Goal: Check status: Check status

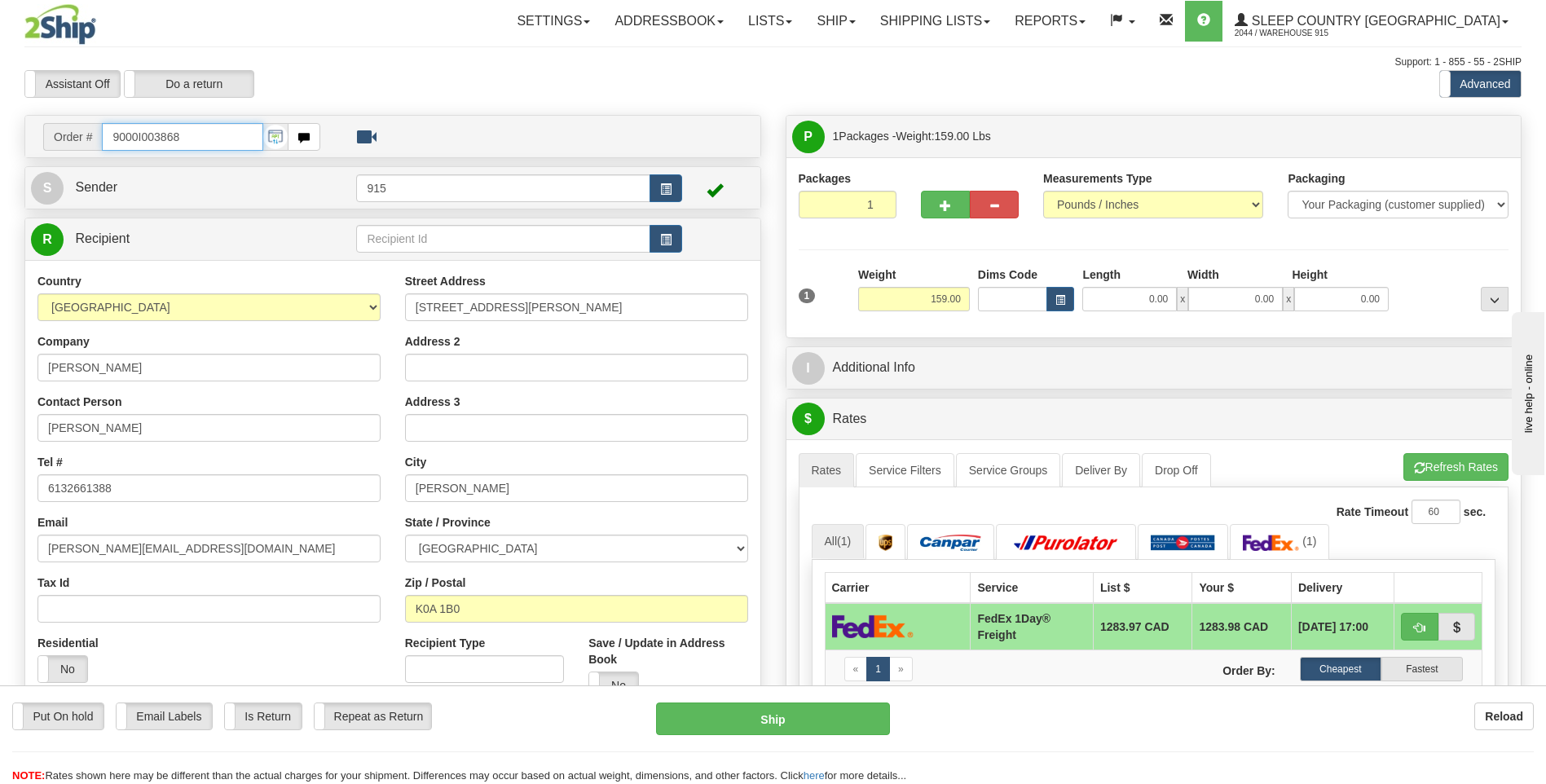
drag, startPoint x: 198, startPoint y: 137, endPoint x: -3, endPoint y: 164, distance: 202.8
click at [0, 164] on html "Training Course Close Toggle navigation Settings Shipping Preferences New Sende…" at bounding box center [773, 392] width 1546 height 784
click at [970, 16] on body "Training Course Close Toggle navigation Settings Shipping Preferences New Recip…" at bounding box center [773, 392] width 1546 height 784
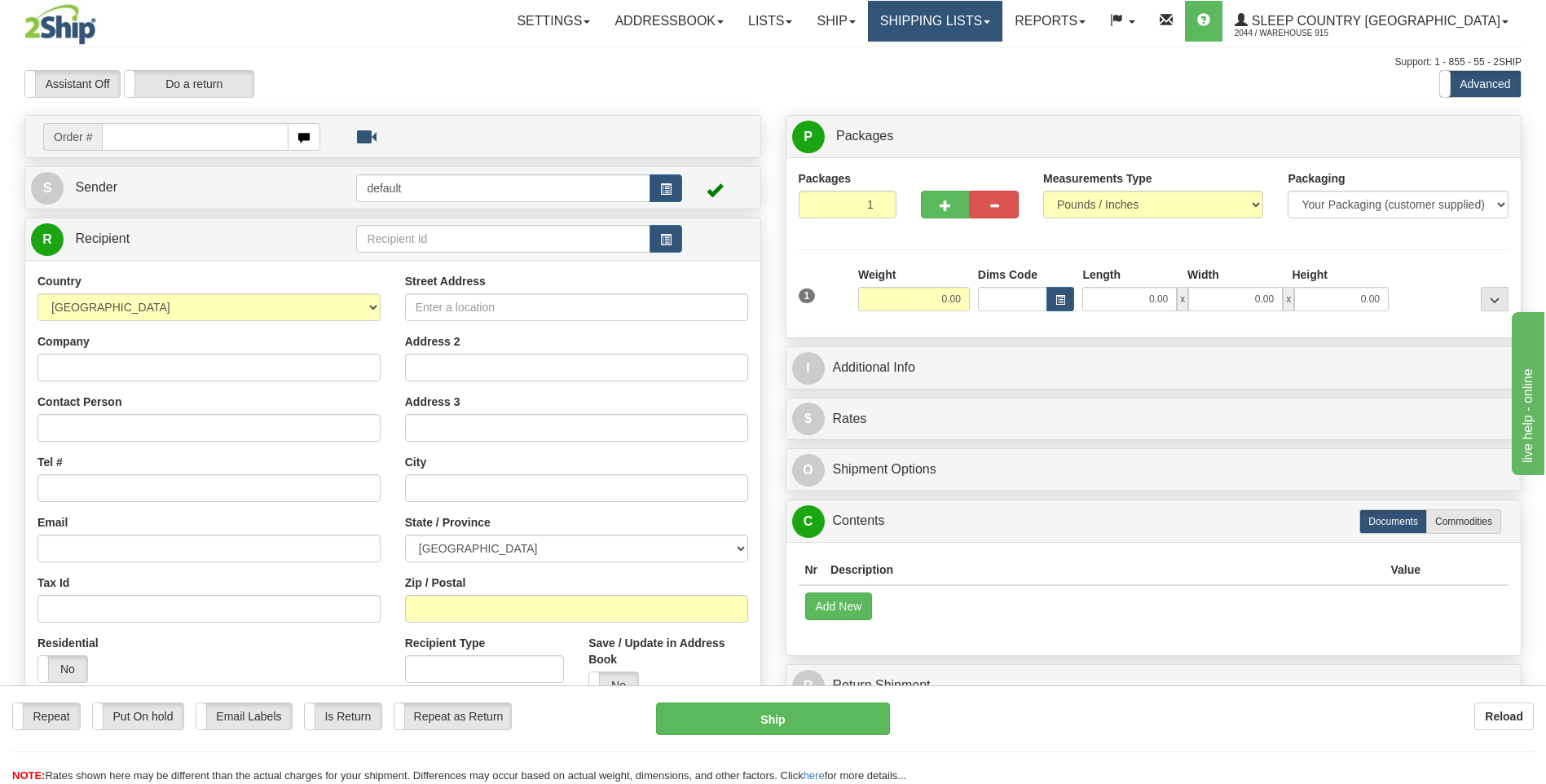
click at [1002, 19] on link "Shipping lists" at bounding box center [935, 21] width 134 height 40
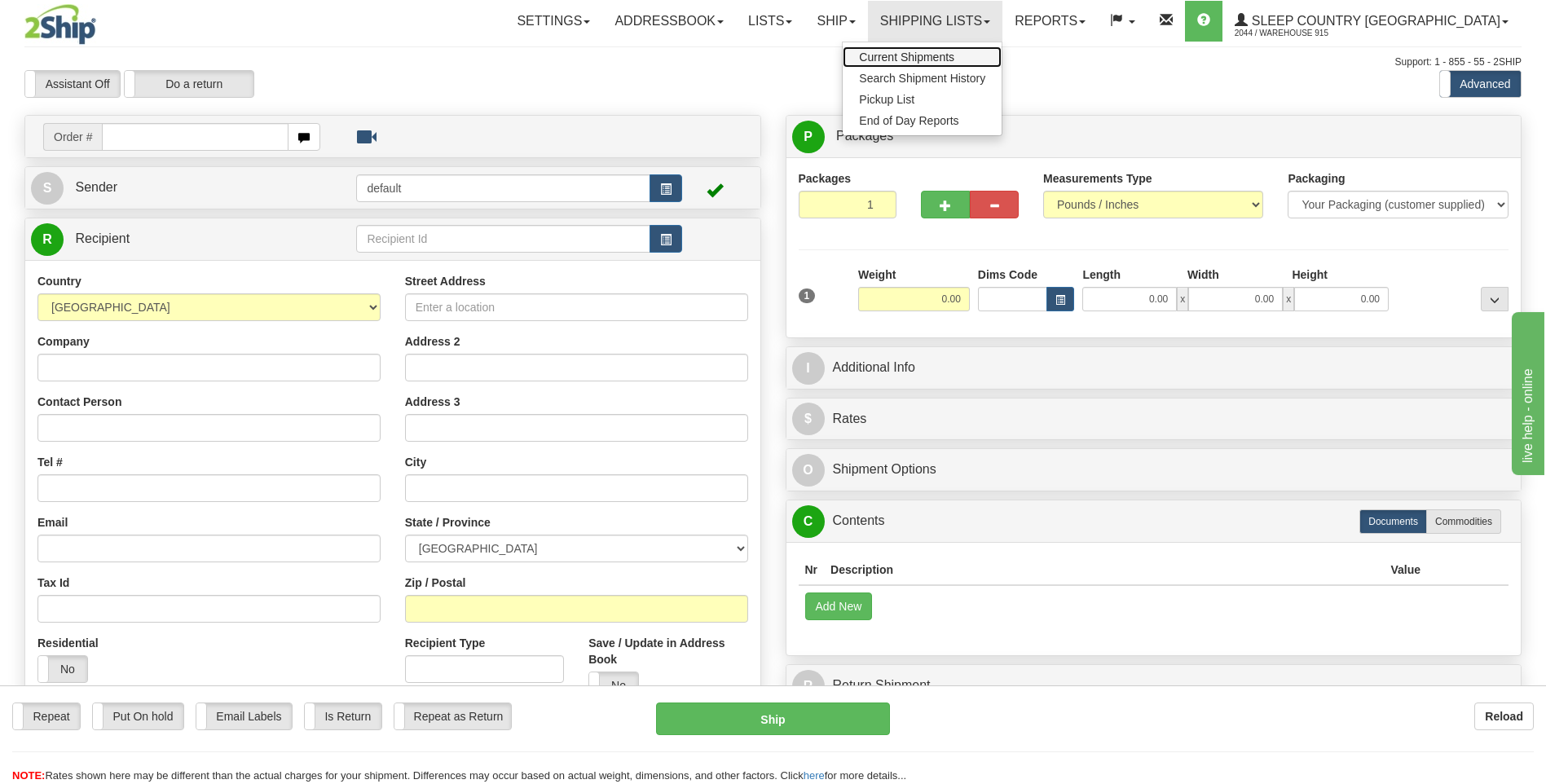
click at [954, 60] on span "Current Shipments" at bounding box center [907, 56] width 96 height 13
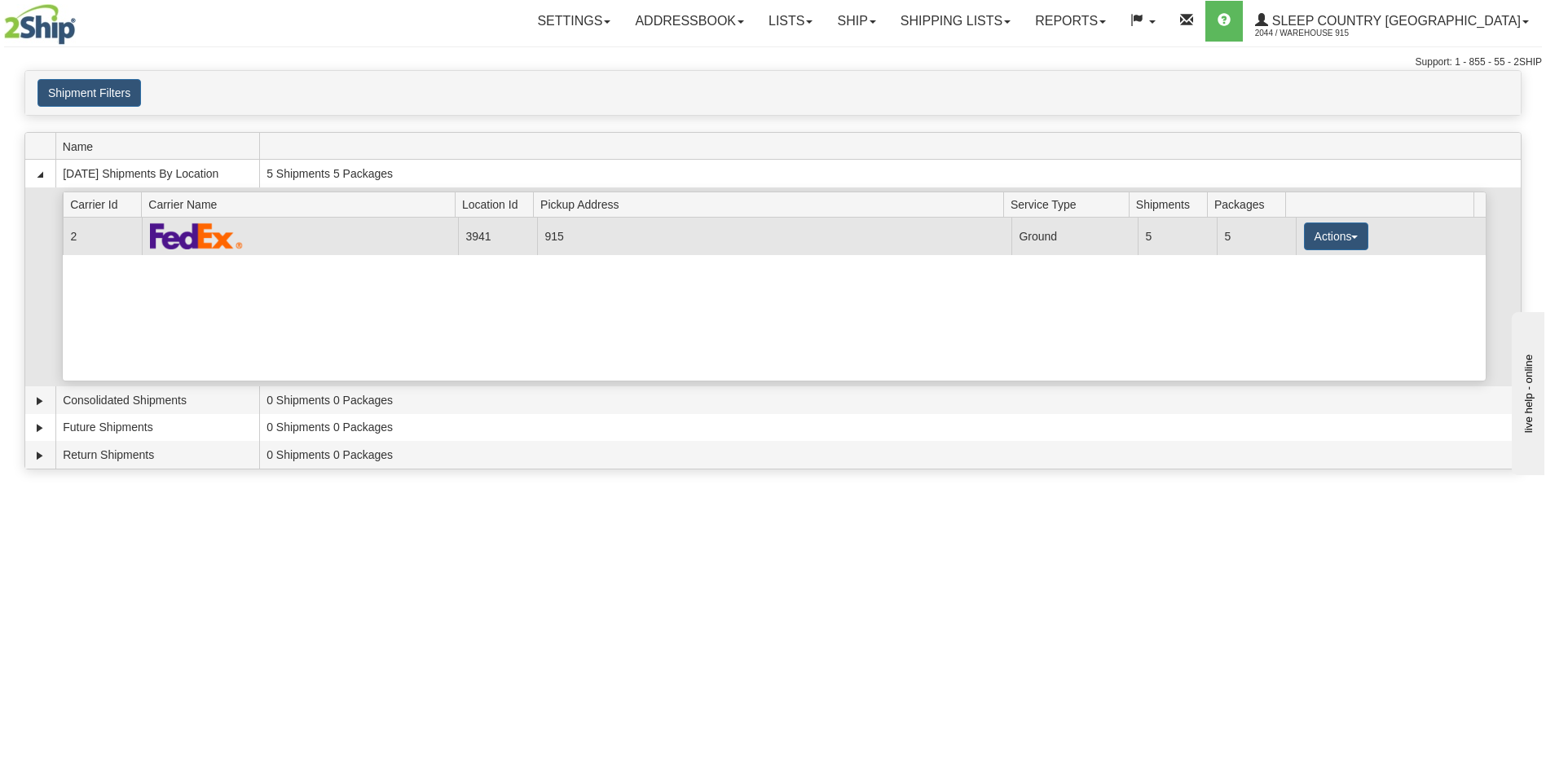
click at [516, 244] on td "3941" at bounding box center [497, 236] width 79 height 36
click at [1309, 236] on button "Actions" at bounding box center [1336, 236] width 65 height 28
click at [1273, 274] on link "Details" at bounding box center [1302, 266] width 130 height 21
click at [1347, 235] on button "Actions" at bounding box center [1336, 236] width 65 height 28
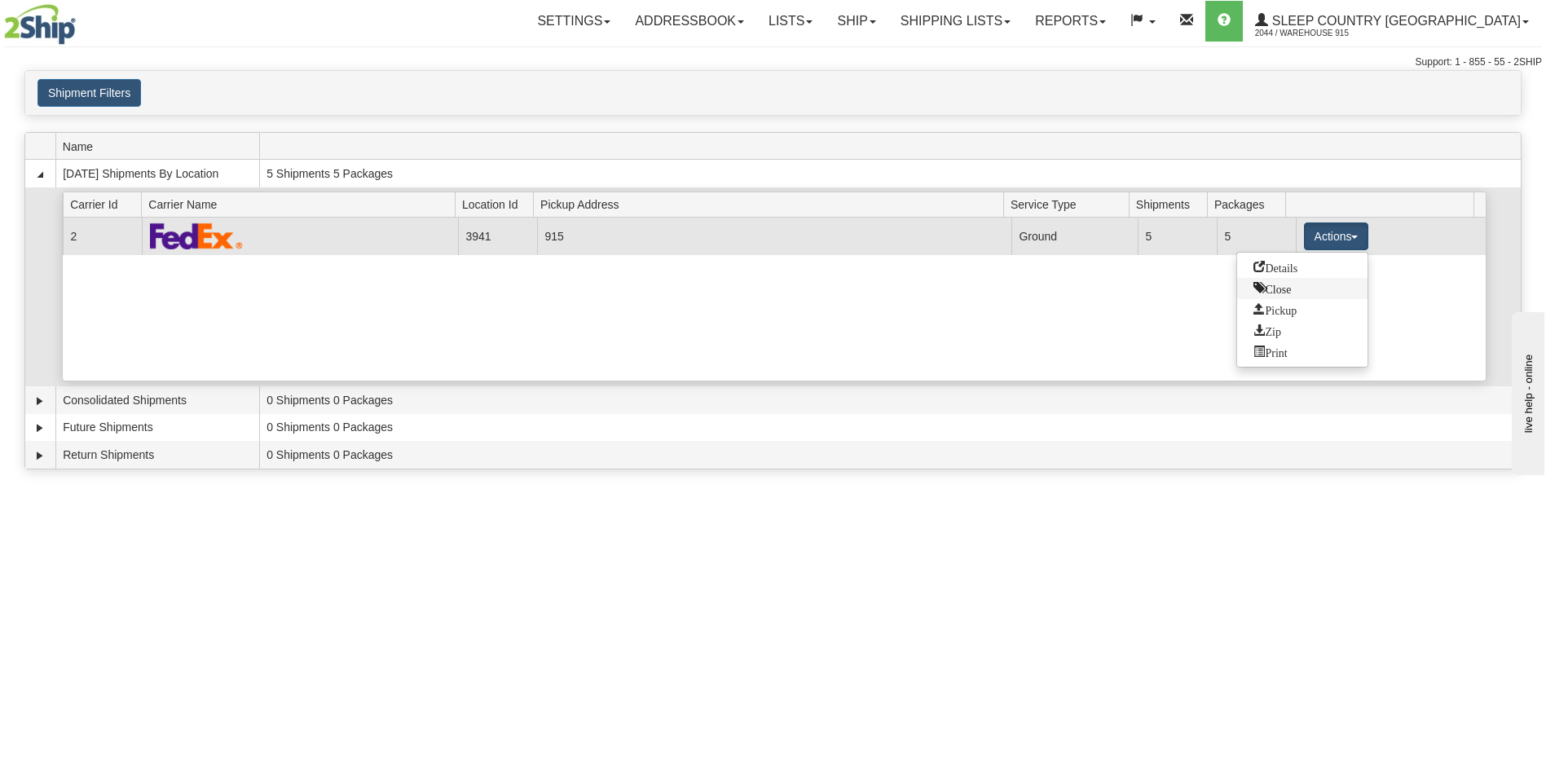
click at [1273, 288] on span "Close" at bounding box center [1272, 288] width 37 height 12
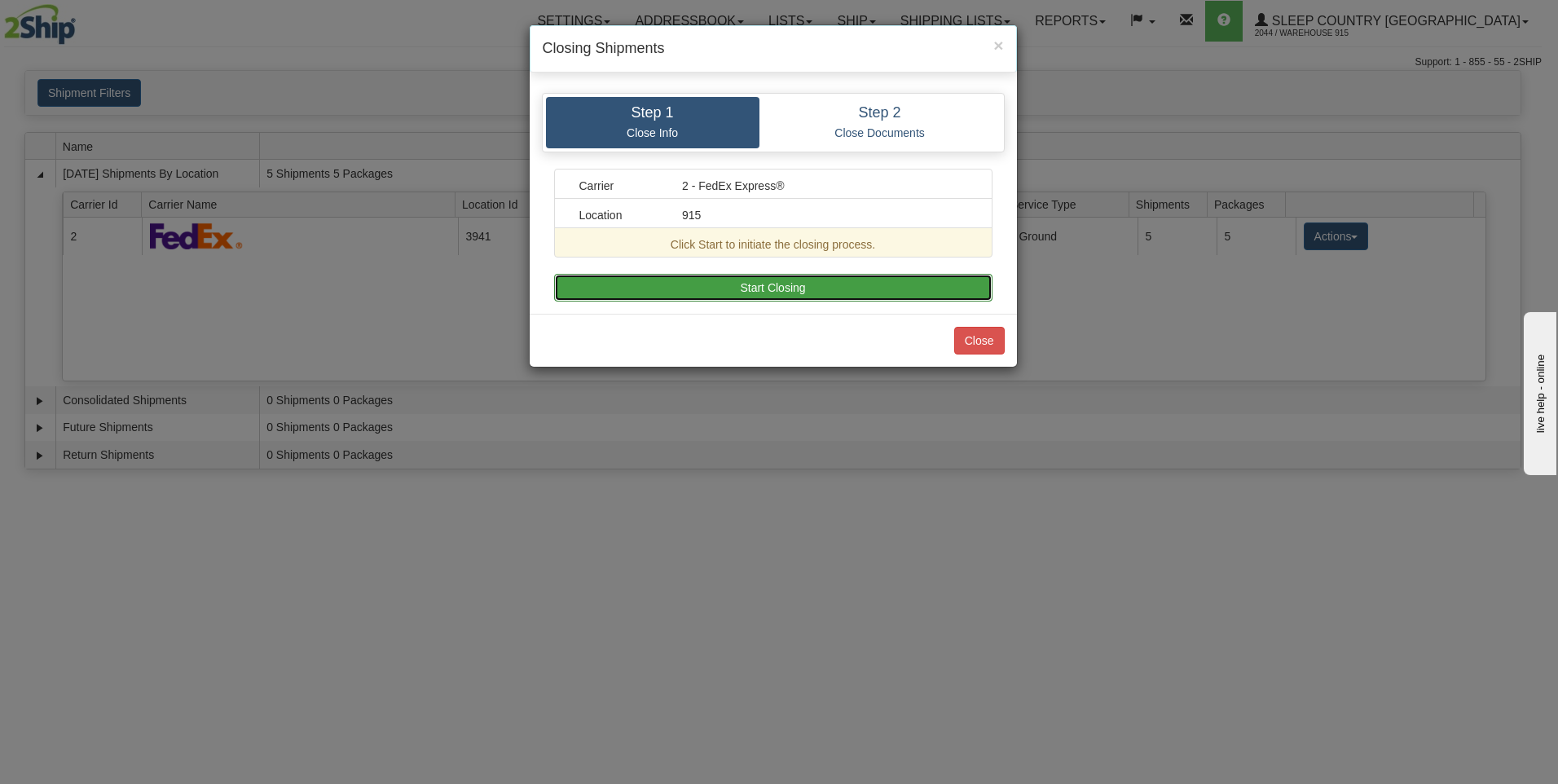
click at [670, 294] on button "Start Closing" at bounding box center [774, 288] width 438 height 28
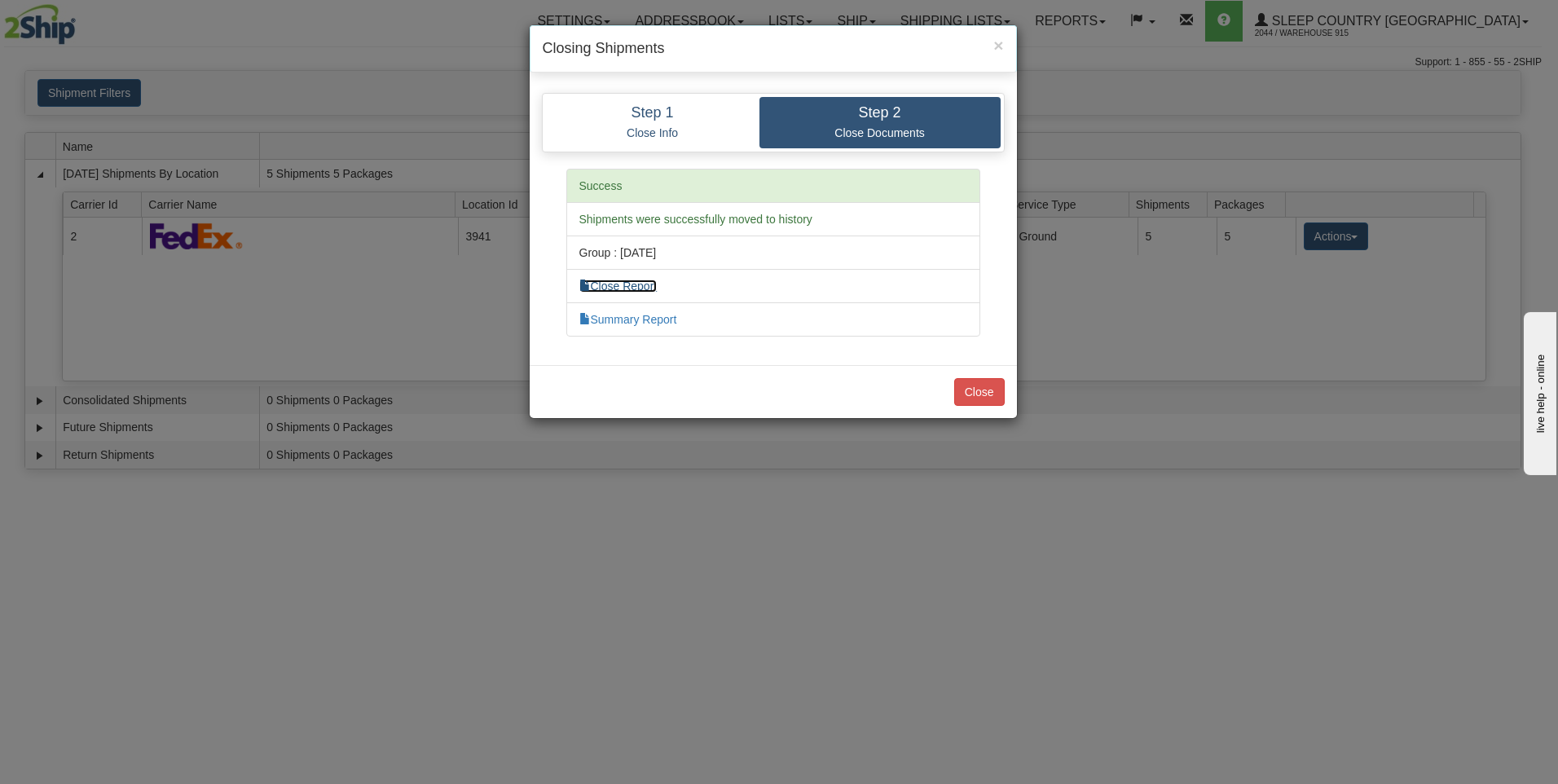
click at [606, 288] on link "Close Report" at bounding box center [618, 285] width 78 height 13
click at [981, 374] on div "Close" at bounding box center [774, 392] width 487 height 53
click at [983, 392] on button "Close" at bounding box center [979, 392] width 50 height 28
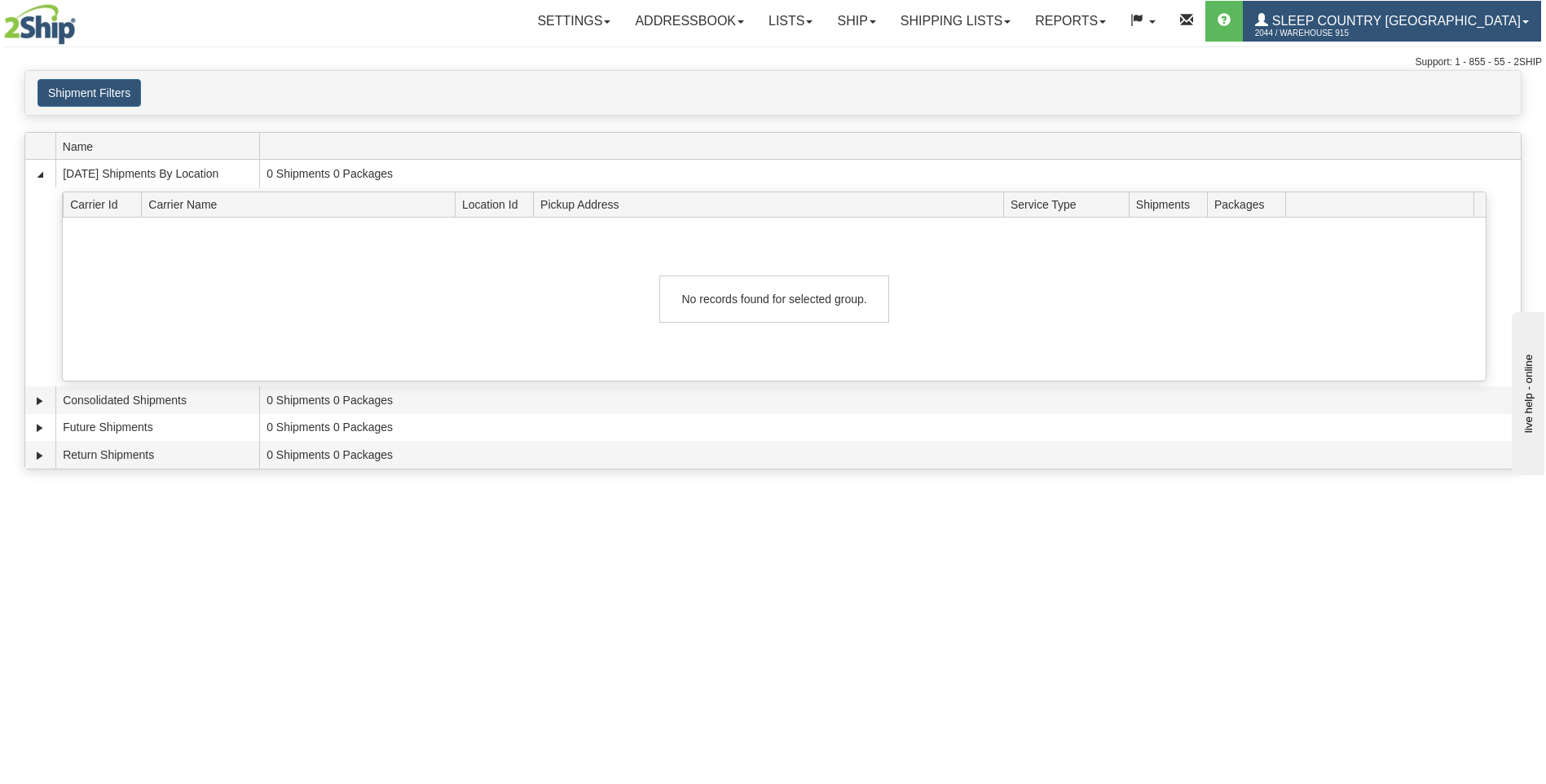
click at [1377, 36] on span "2044 / Warehouse 915" at bounding box center [1316, 34] width 122 height 17
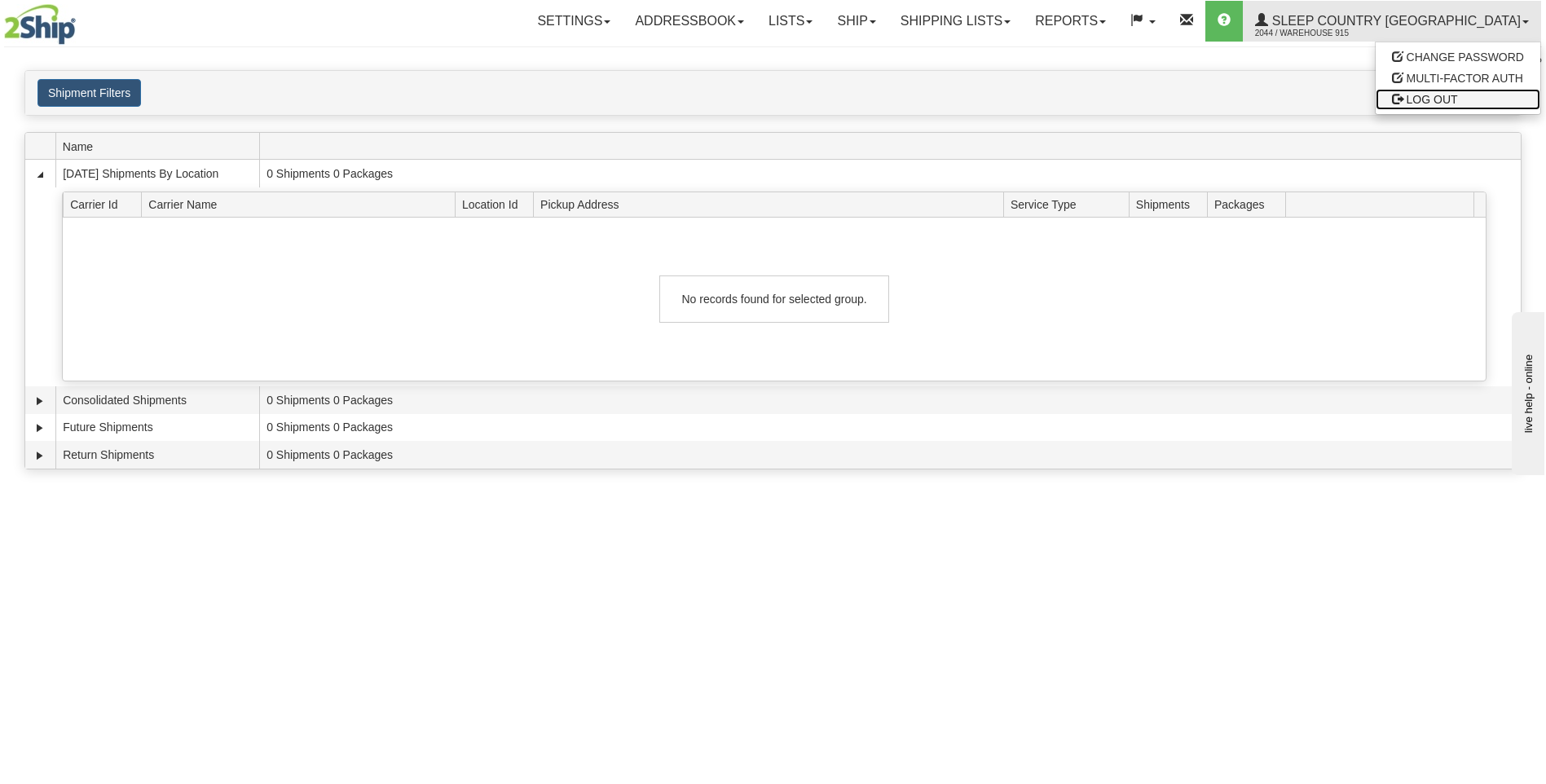
click at [1408, 97] on span "LOG OUT" at bounding box center [1433, 99] width 51 height 13
